Goal: Contribute content: Add original content to the website for others to see

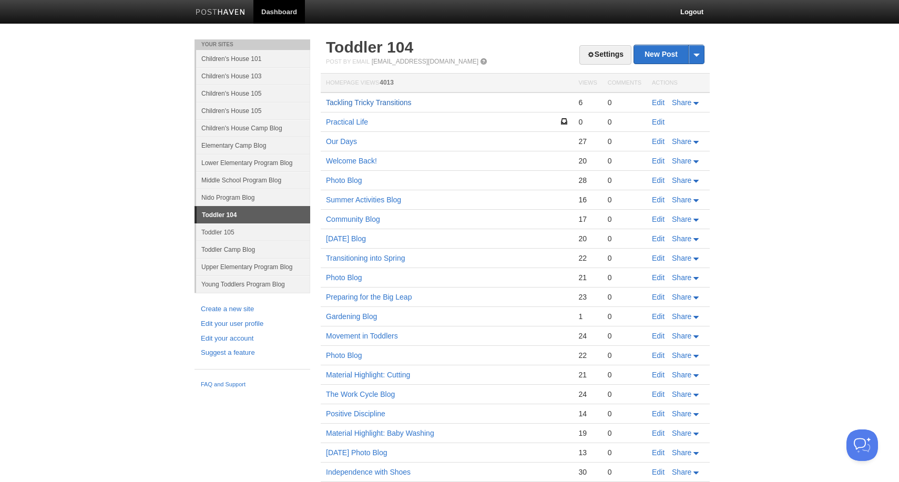
click at [392, 104] on link "Tackling Tricky Transitions" at bounding box center [369, 102] width 86 height 8
click at [658, 105] on link "Edit" at bounding box center [658, 102] width 13 height 8
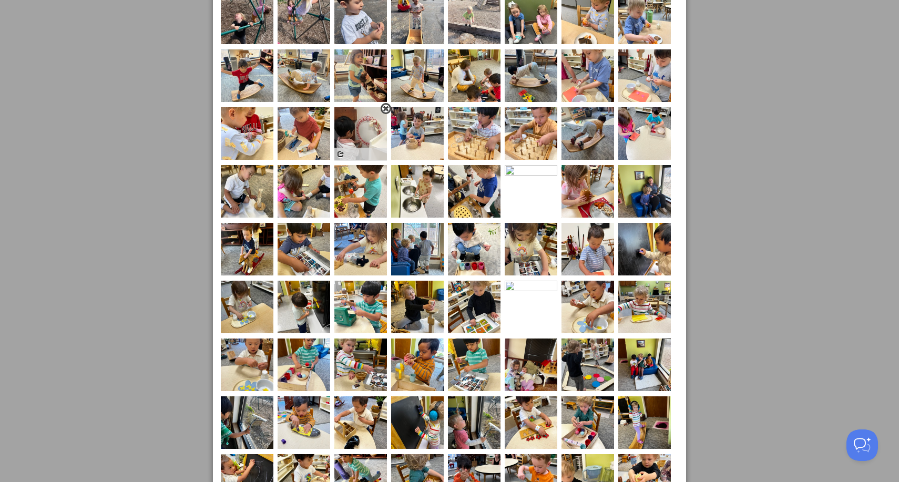
scroll to position [557, 0]
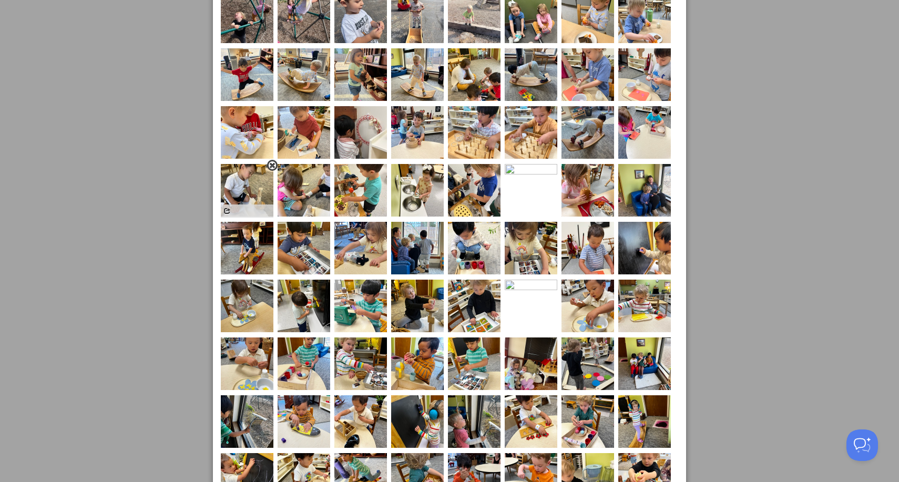
click at [270, 168] on span at bounding box center [272, 165] width 7 height 7
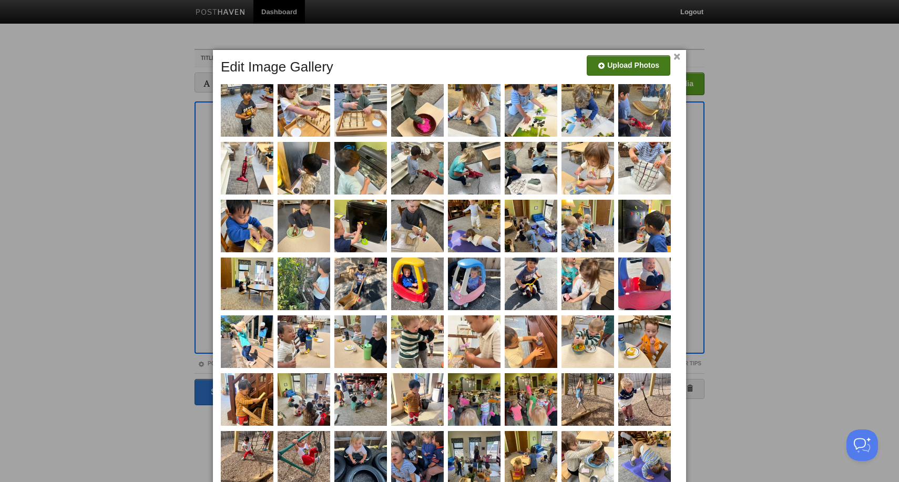
scroll to position [0, 0]
click at [679, 58] on link "×" at bounding box center [677, 57] width 7 height 6
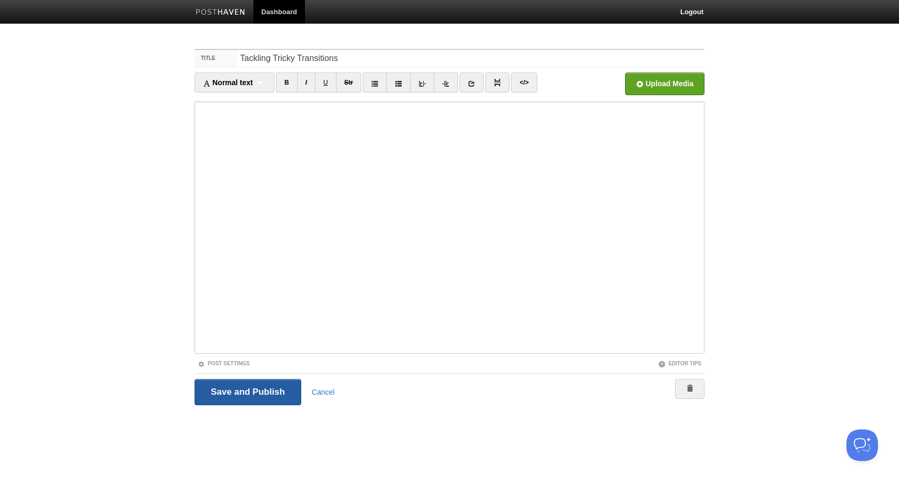
click at [278, 398] on input "Save and Publish" at bounding box center [248, 392] width 107 height 26
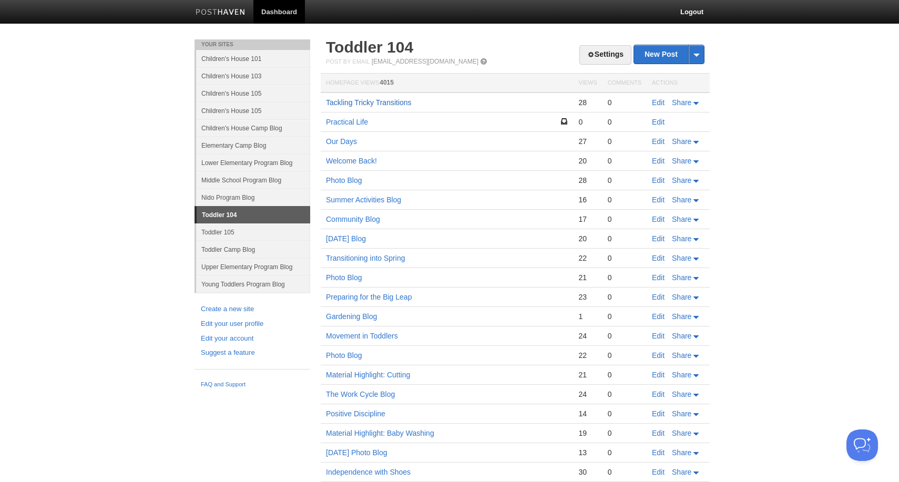
click at [403, 99] on link "Tackling Tricky Transitions" at bounding box center [369, 102] width 86 height 8
click at [656, 96] on td "Edit Share" at bounding box center [678, 103] width 63 height 20
click at [659, 106] on link "Edit" at bounding box center [658, 102] width 13 height 8
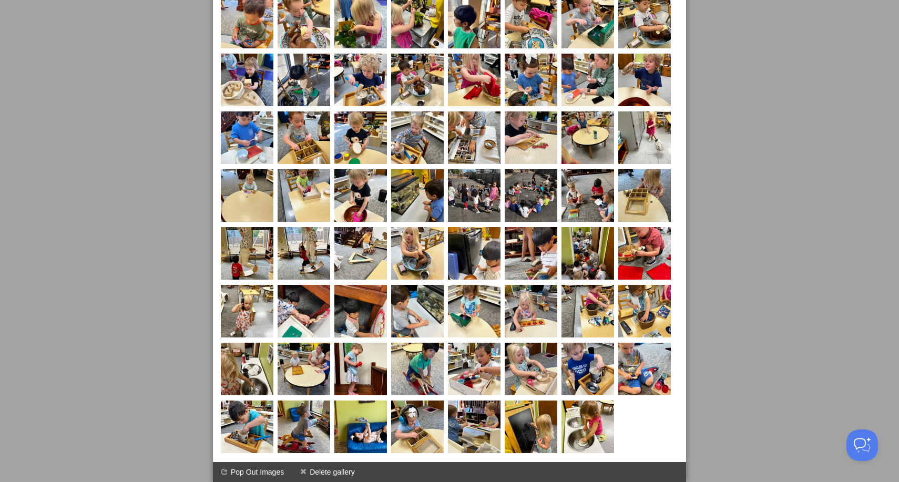
scroll to position [1188, 0]
click at [613, 229] on span at bounding box center [613, 228] width 7 height 7
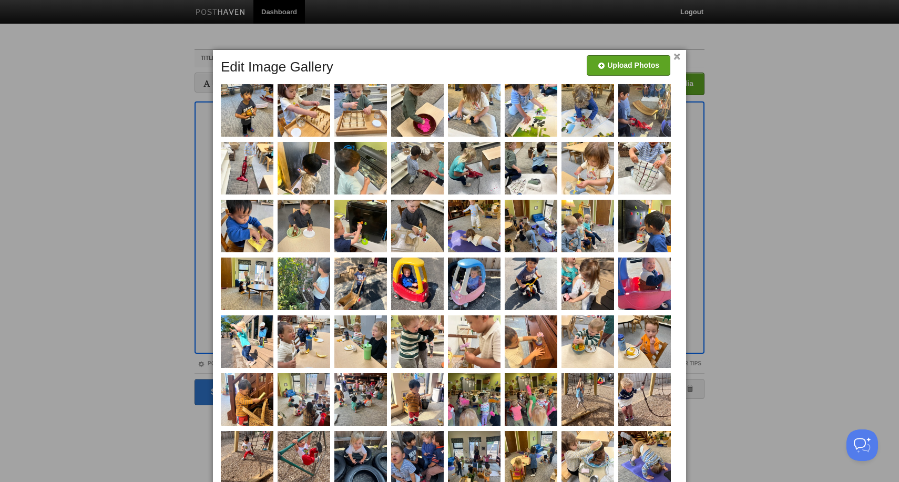
scroll to position [0, 0]
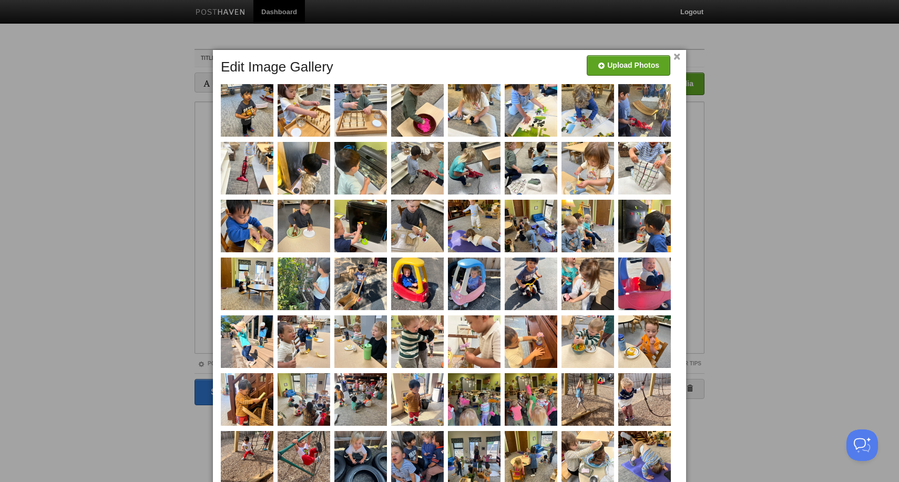
click at [676, 58] on link "×" at bounding box center [677, 57] width 7 height 6
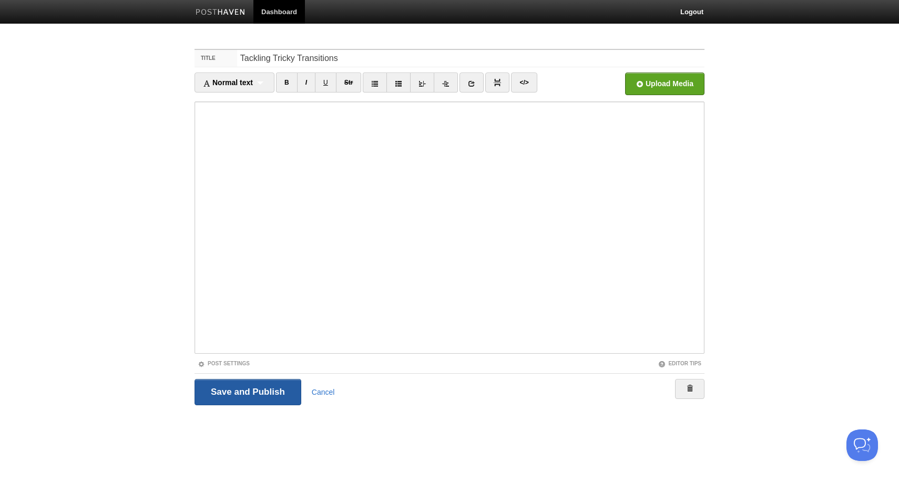
click at [271, 393] on input "Save and Publish" at bounding box center [248, 392] width 107 height 26
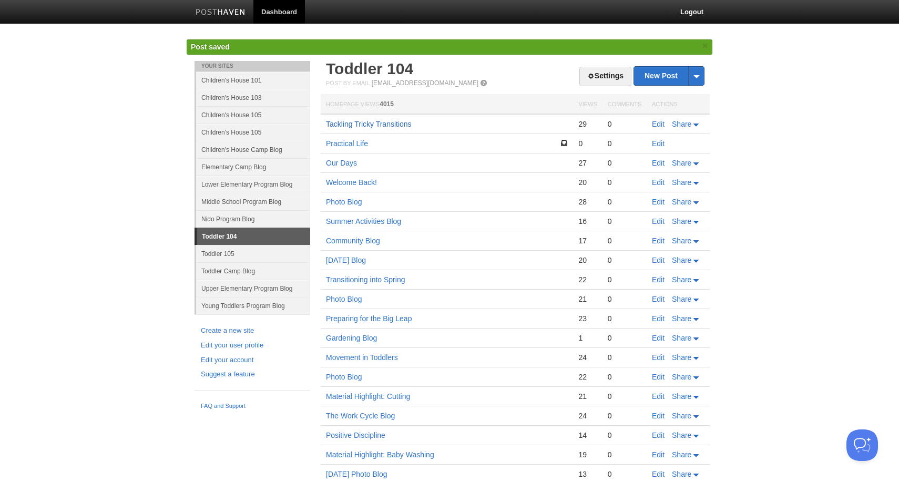
click at [387, 123] on link "Tackling Tricky Transitions" at bounding box center [369, 124] width 86 height 8
